Goal: Transaction & Acquisition: Register for event/course

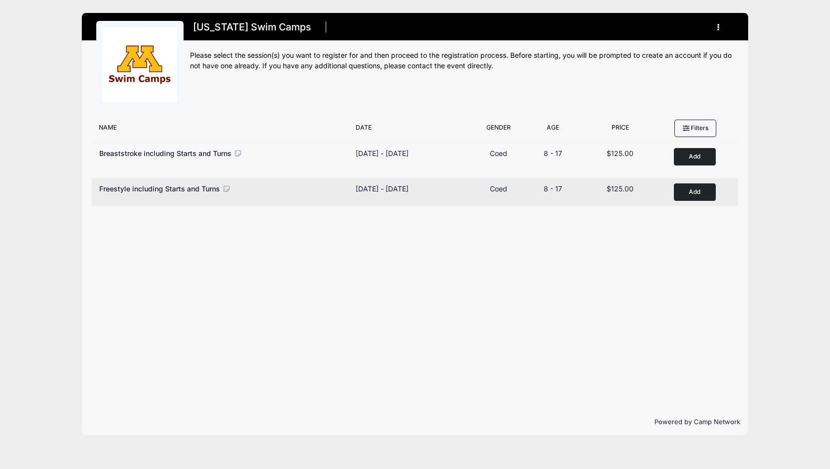
click at [700, 199] on button "Add to Cart" at bounding box center [695, 192] width 42 height 17
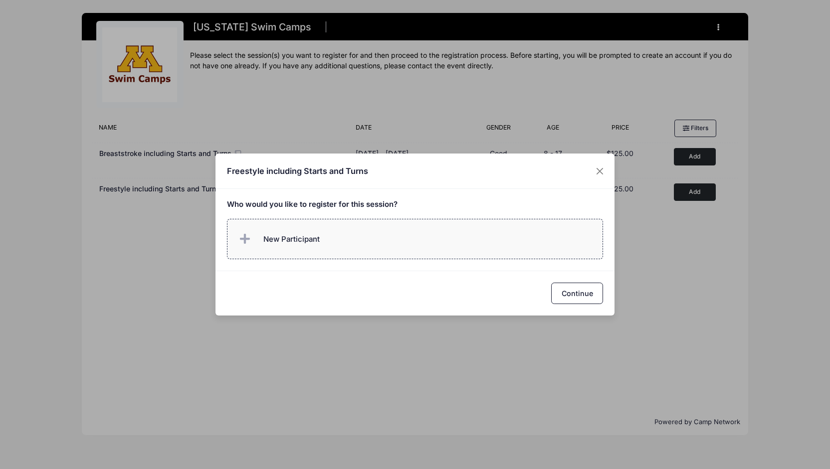
click at [395, 240] on label "New Participant" at bounding box center [415, 239] width 377 height 40
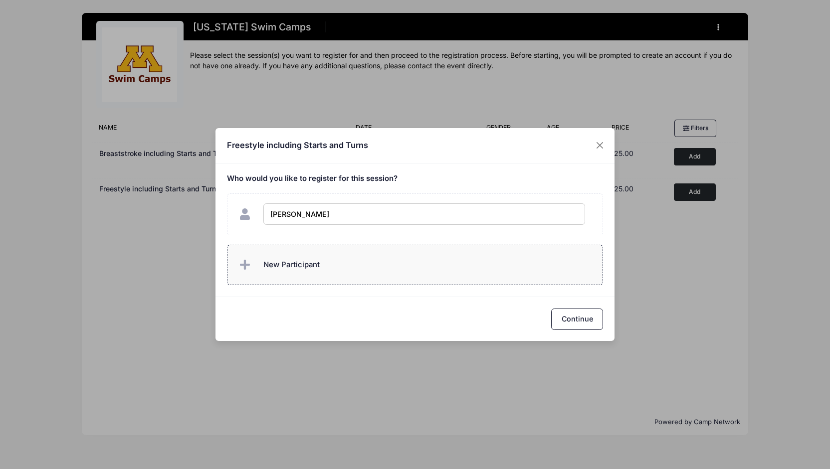
type input "[PERSON_NAME]"
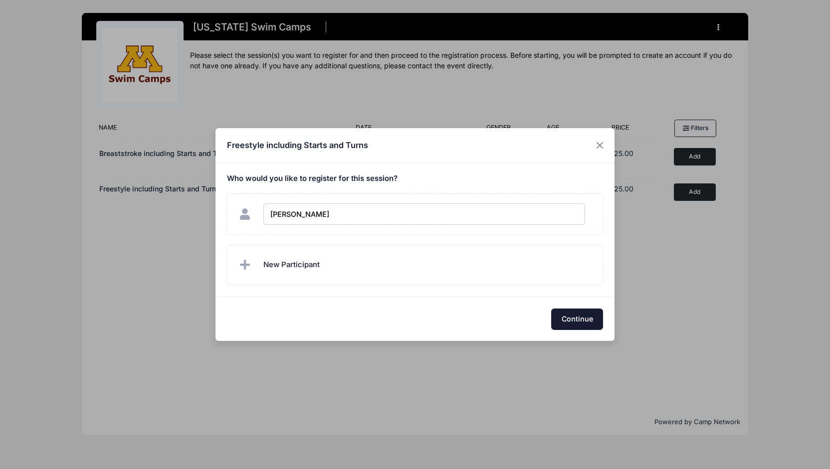
checkbox input "true"
click at [570, 314] on button "Continue" at bounding box center [577, 319] width 52 height 21
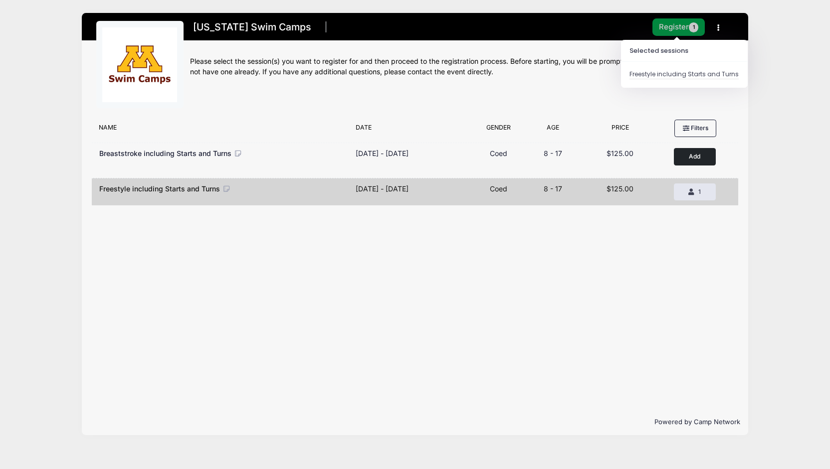
click at [677, 32] on button "Register 1" at bounding box center [679, 26] width 53 height 17
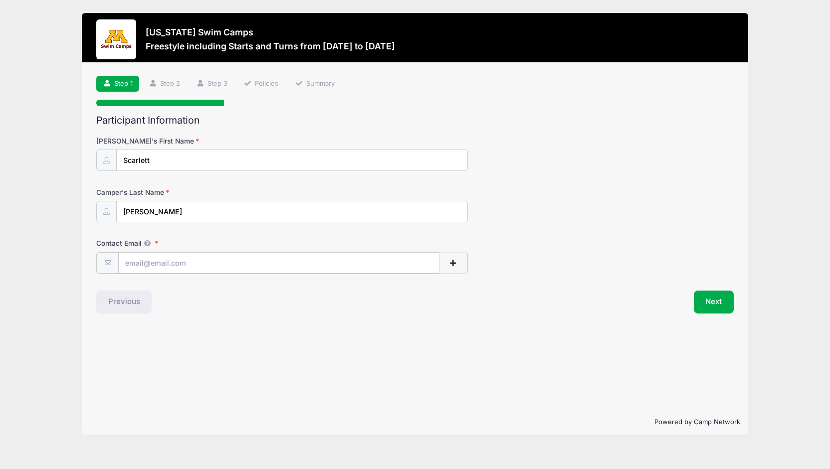
click at [259, 266] on input "Contact Email" at bounding box center [278, 262] width 321 height 21
type input "[EMAIL_ADDRESS][DOMAIN_NAME]"
click at [231, 323] on div "Step 1 /7 Step 1 Step 2 Step 3 Policies Summary Participant Information Camper'…" at bounding box center [415, 236] width 667 height 346
click at [727, 291] on button "Next" at bounding box center [714, 301] width 40 height 23
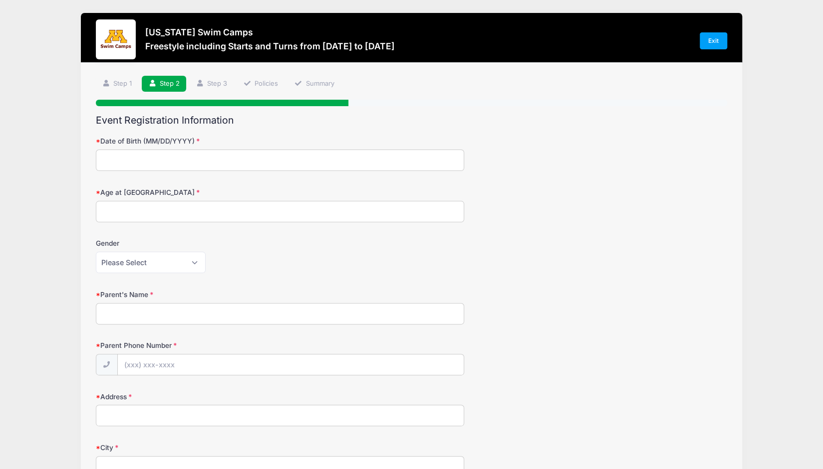
click at [294, 163] on input "Date of Birth (MM/DD/YYYY)" at bounding box center [280, 160] width 368 height 21
type input "12/01/2012"
click at [241, 208] on input "Age at Camp" at bounding box center [280, 211] width 368 height 21
type input "12"
click at [199, 256] on select "Please Select Female Male" at bounding box center [151, 262] width 110 height 21
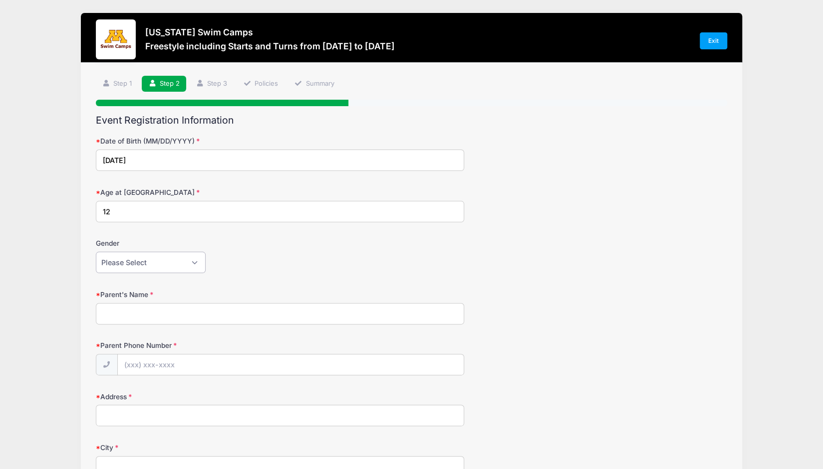
select select "Female"
click at [96, 252] on select "Please Select Female Male" at bounding box center [151, 262] width 110 height 21
click at [195, 308] on input "Parent's Name" at bounding box center [280, 313] width 368 height 21
type input "Sam Rosen"
type input "(612) 619-1549"
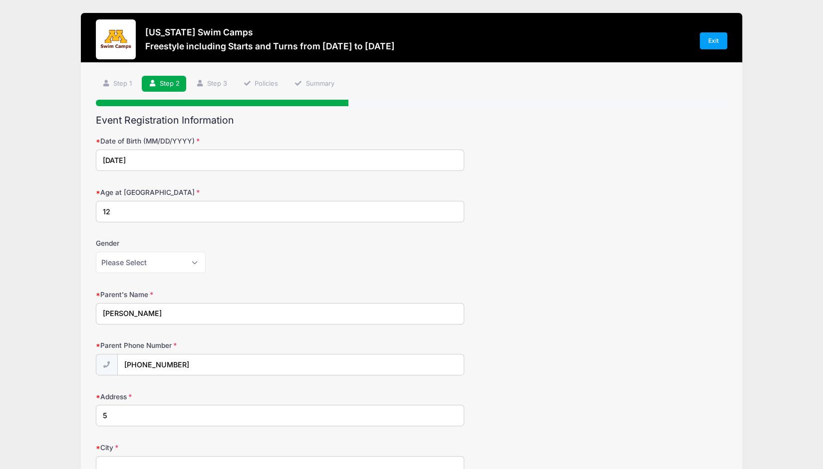
type input "5201 Blake Road South"
type input "Edina"
select select "MN"
type input "55436"
click at [362, 252] on div "Please Select Female Male" at bounding box center [280, 262] width 368 height 21
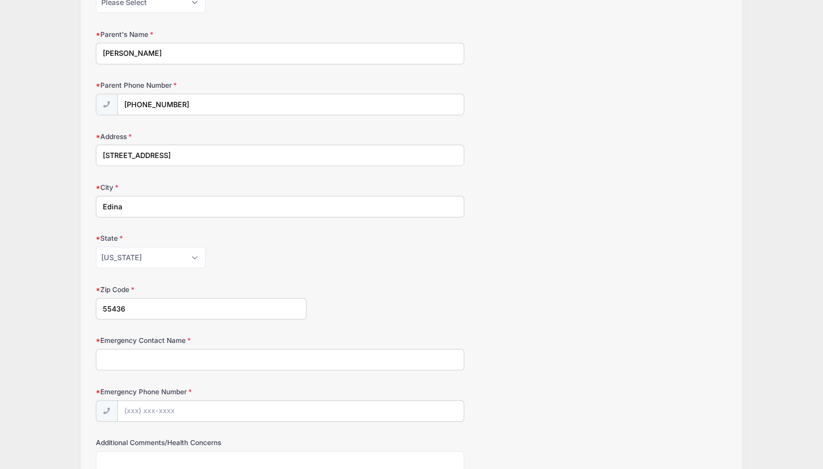
scroll to position [378, 0]
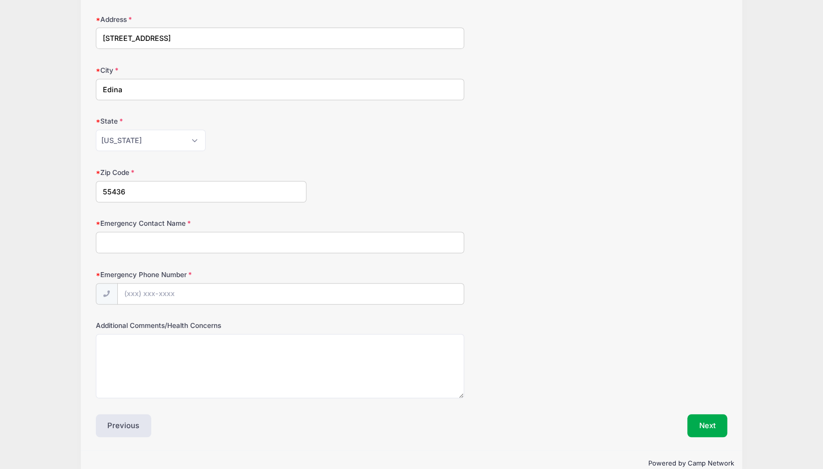
click at [226, 238] on input "Emergency Contact Name" at bounding box center [280, 242] width 368 height 21
type input "Rachel Rosen"
type input "(612) 812-5180"
click at [239, 368] on textarea "Additional Comments/Health Concerns" at bounding box center [280, 366] width 368 height 64
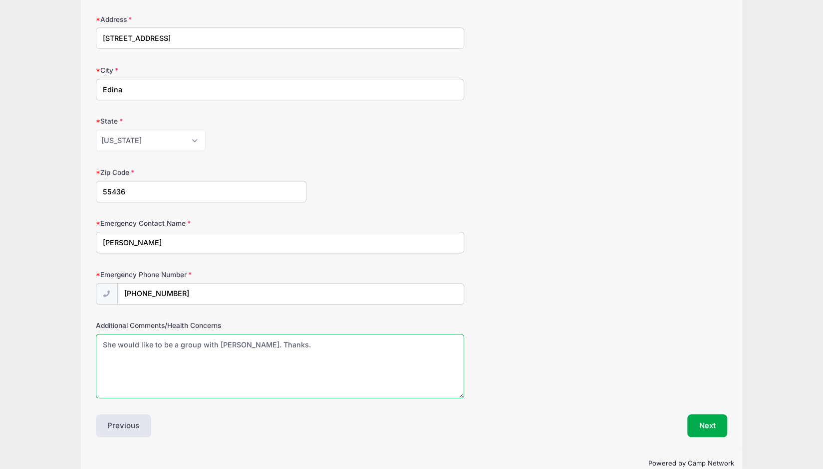
click at [218, 341] on textarea "She would like to be a group with Elana Mendoza. Thanks." at bounding box center [280, 366] width 368 height 64
type textarea "She would like to be a group with her friend, Elana Mendoza. Thanks."
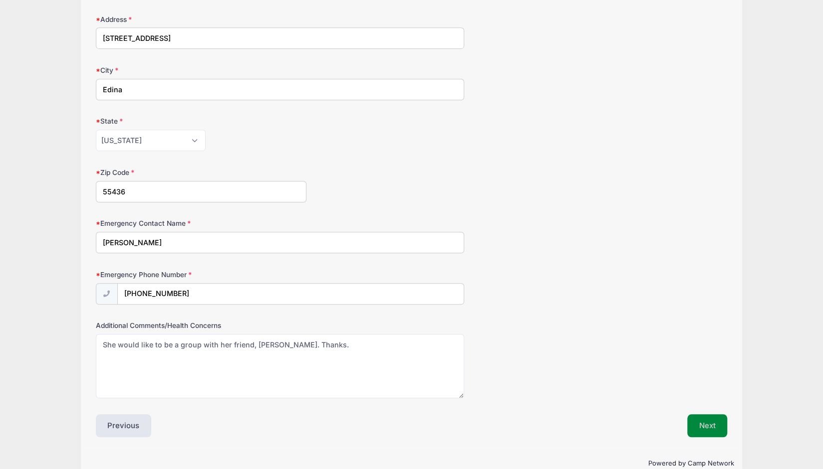
click at [710, 423] on button "Next" at bounding box center [707, 426] width 40 height 23
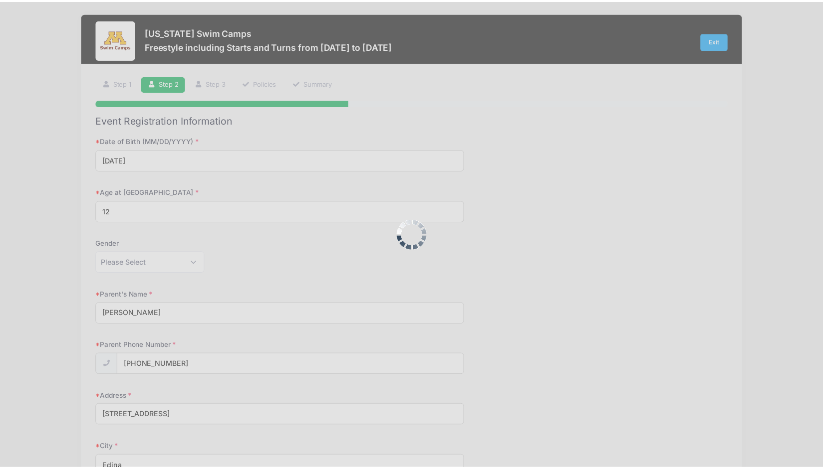
scroll to position [0, 0]
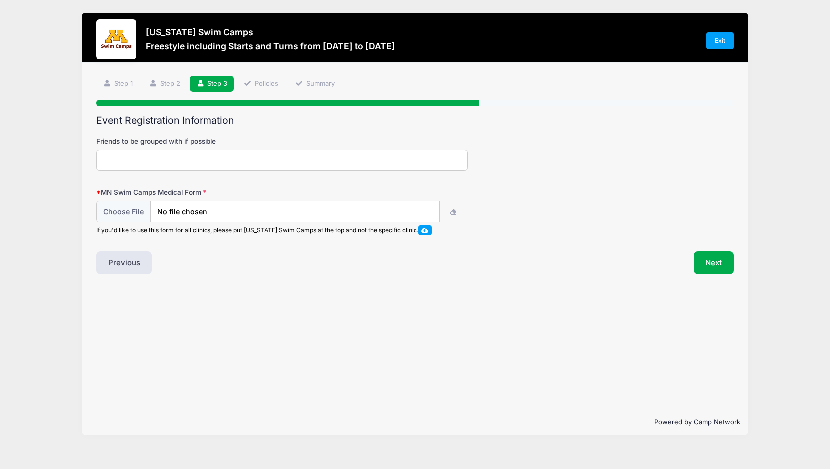
click at [277, 164] on input "Friends to be grouped with if possible" at bounding box center [282, 160] width 372 height 21
type input "Elana Mendoza"
click at [236, 207] on input "file" at bounding box center [268, 212] width 343 height 21
click at [455, 213] on icon "button" at bounding box center [454, 213] width 8 height 0
click at [376, 212] on input "file" at bounding box center [268, 212] width 343 height 21
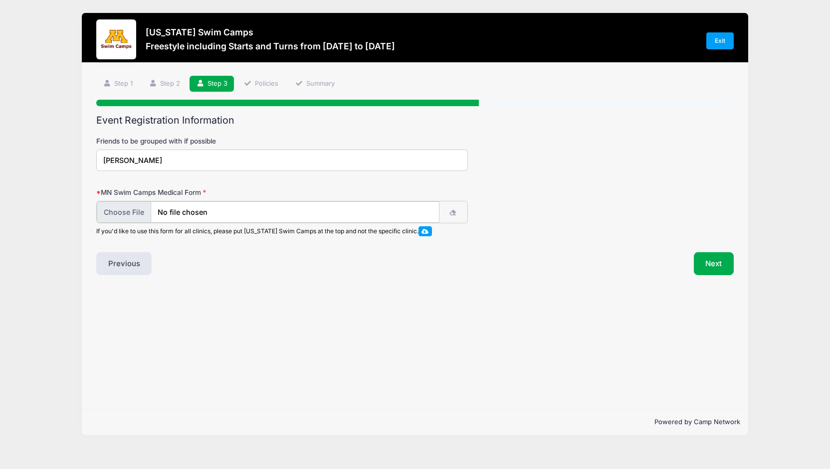
type input "C:\fakepath\Swim Camp Waiver 2025.pdf"
click at [429, 231] on span at bounding box center [425, 230] width 7 height 5
click at [708, 261] on button "Next" at bounding box center [714, 262] width 40 height 23
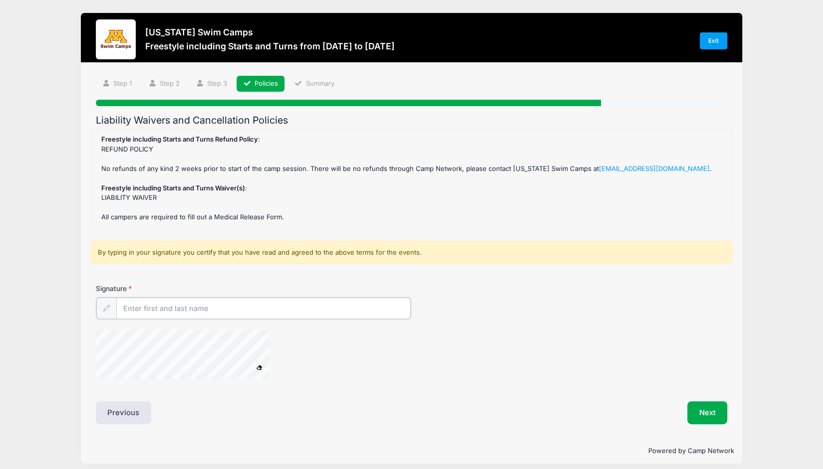
click at [285, 308] on input "Signature" at bounding box center [263, 308] width 295 height 21
type input "Sam Rosen"
click at [719, 401] on button "Next" at bounding box center [707, 412] width 40 height 23
click at [698, 415] on button "Next" at bounding box center [707, 412] width 40 height 23
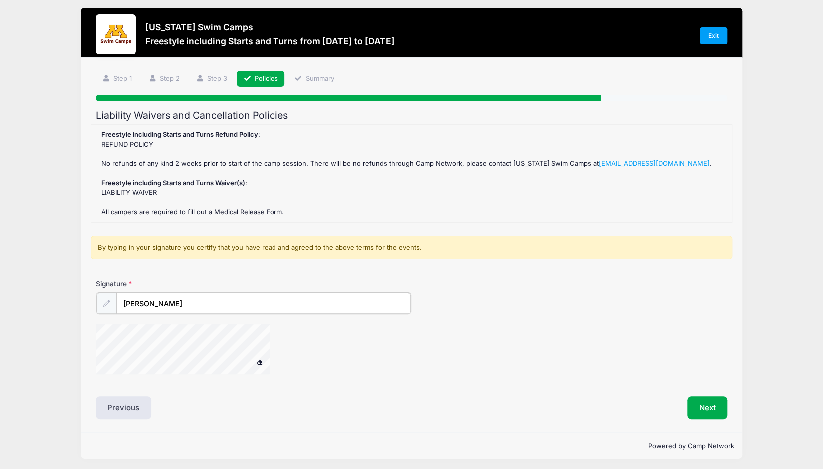
click at [350, 305] on input "Sam Rosen" at bounding box center [263, 303] width 295 height 21
click at [710, 403] on button "Next" at bounding box center [707, 407] width 40 height 23
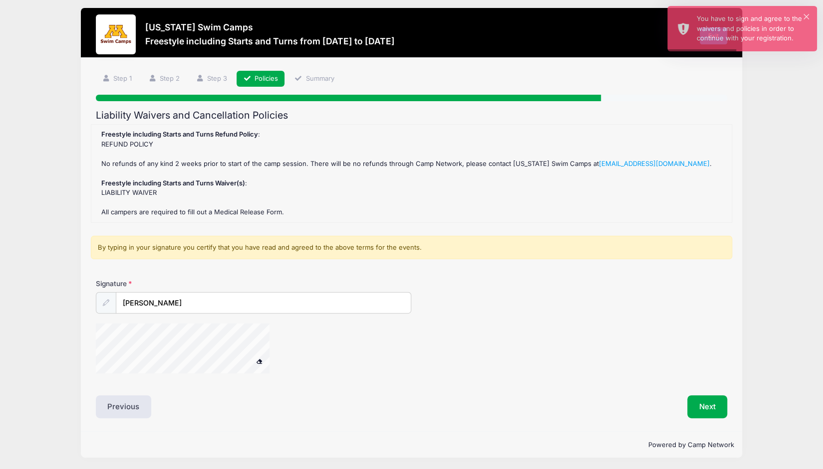
click at [106, 358] on div "Signature Sam Rosen" at bounding box center [411, 331] width 641 height 104
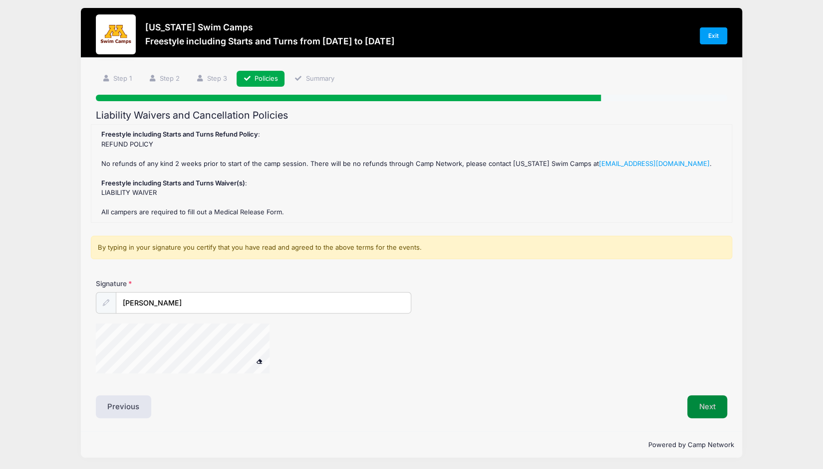
click at [705, 413] on button "Next" at bounding box center [707, 407] width 40 height 23
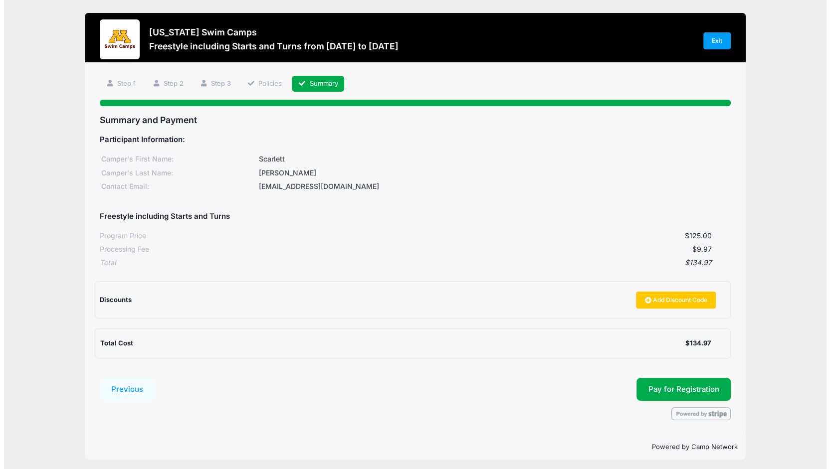
scroll to position [0, 0]
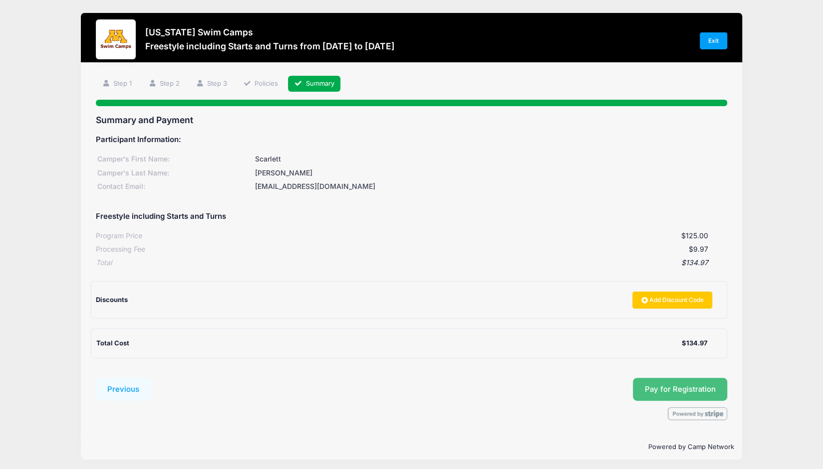
click at [693, 393] on button "Pay for Registration" at bounding box center [680, 389] width 95 height 23
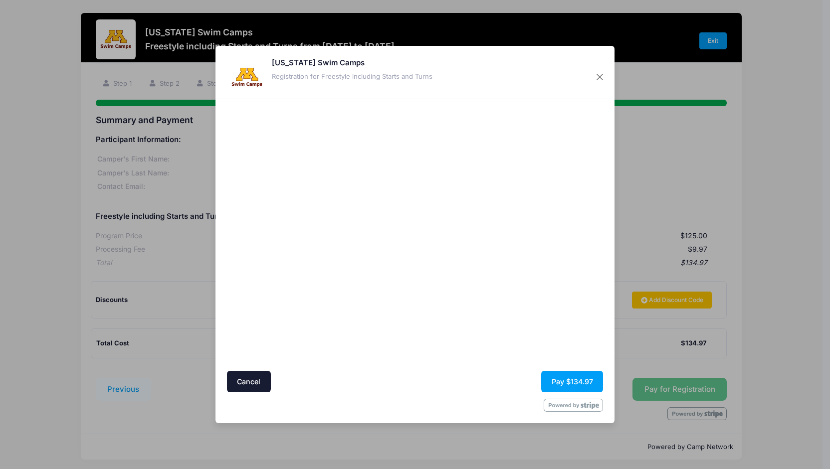
click at [477, 319] on div at bounding box center [512, 235] width 184 height 262
click at [566, 377] on button "Pay $134.97" at bounding box center [572, 381] width 62 height 21
